Goal: Find specific page/section: Find specific page/section

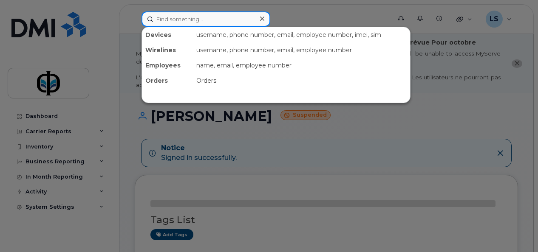
click at [184, 24] on input at bounding box center [205, 18] width 129 height 15
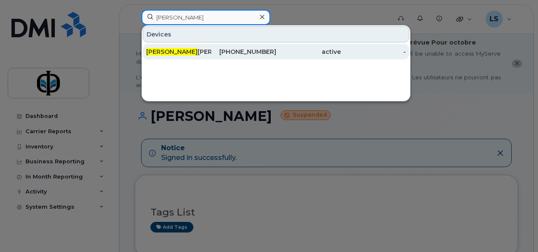
type input "shanna"
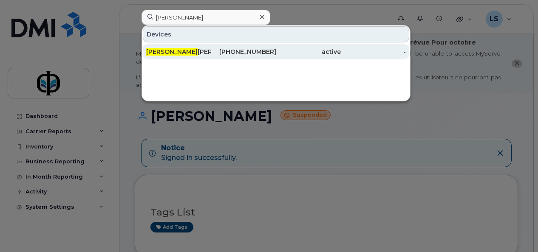
click at [191, 48] on div "Shanna Reichert" at bounding box center [178, 51] width 65 height 15
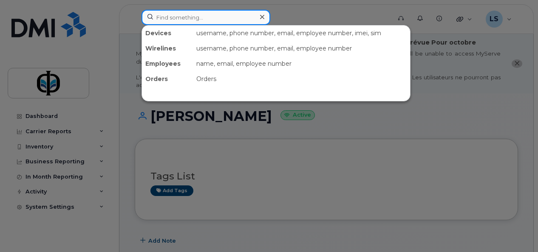
click at [194, 18] on input at bounding box center [205, 17] width 129 height 15
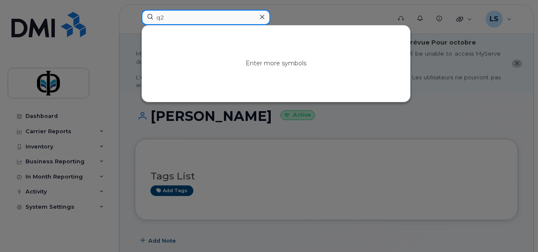
type input "q"
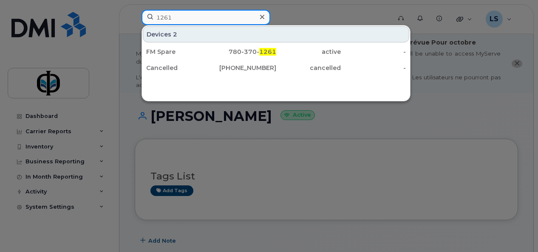
type input "1261"
